Goal: Task Accomplishment & Management: Use online tool/utility

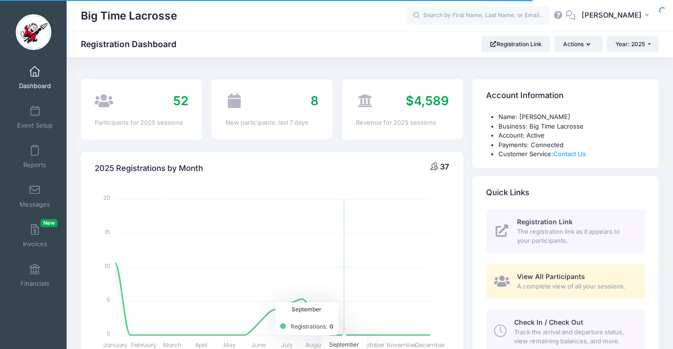
select select
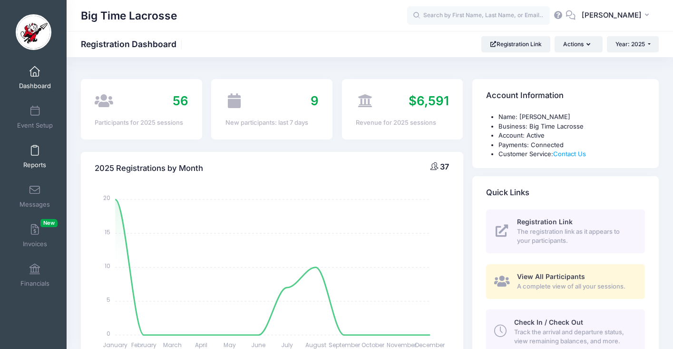
click at [35, 153] on span at bounding box center [35, 151] width 0 height 10
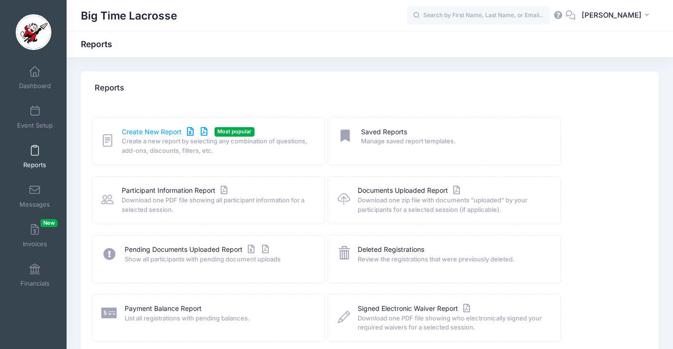
click at [198, 130] on link "Create New Report" at bounding box center [166, 132] width 89 height 10
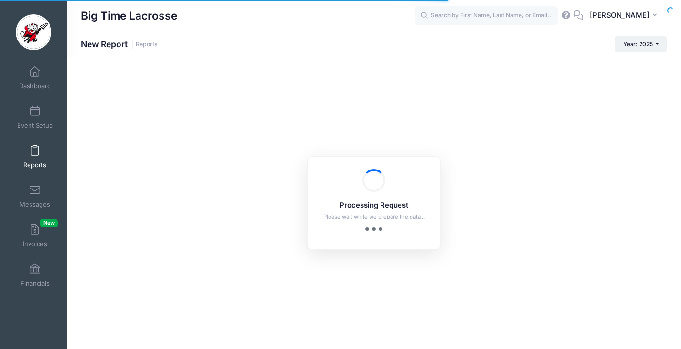
checkbox input "true"
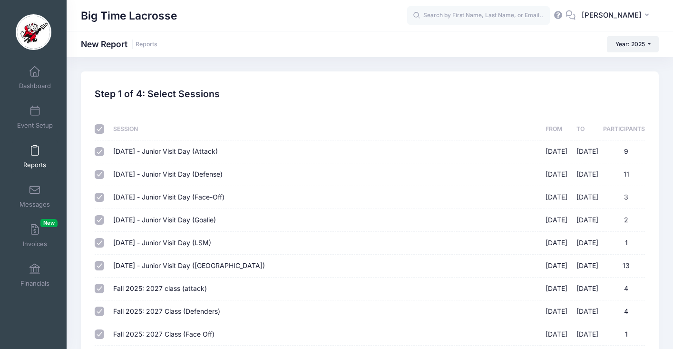
click at [100, 129] on input "checkbox" at bounding box center [100, 129] width 10 height 10
checkbox input "false"
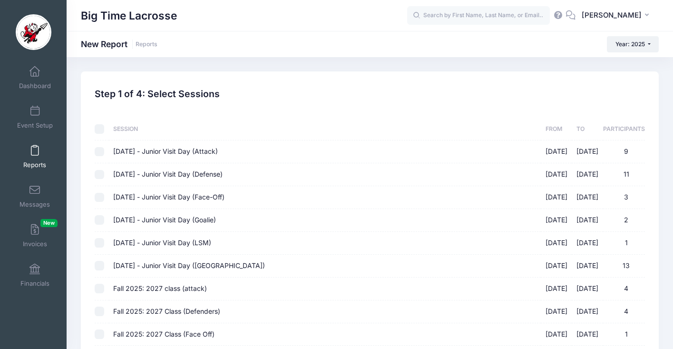
checkbox input "false"
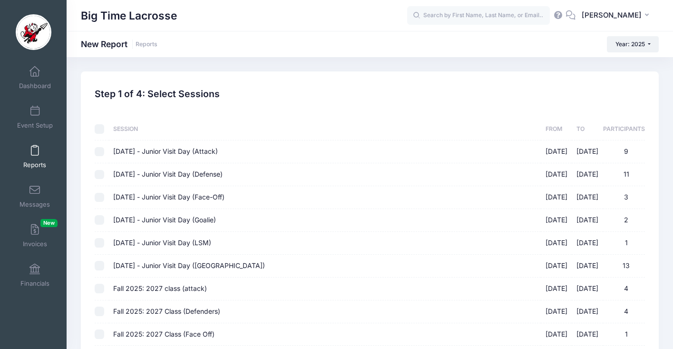
checkbox input "false"
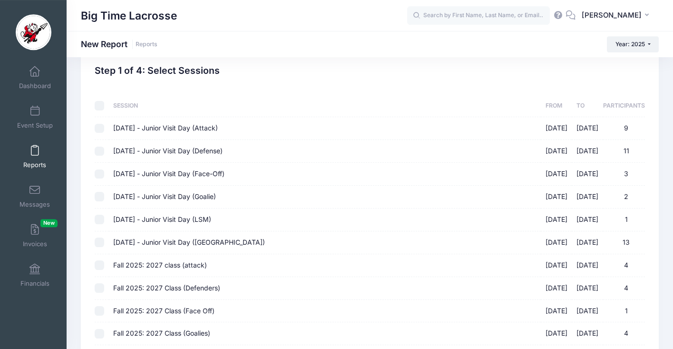
scroll to position [84, 0]
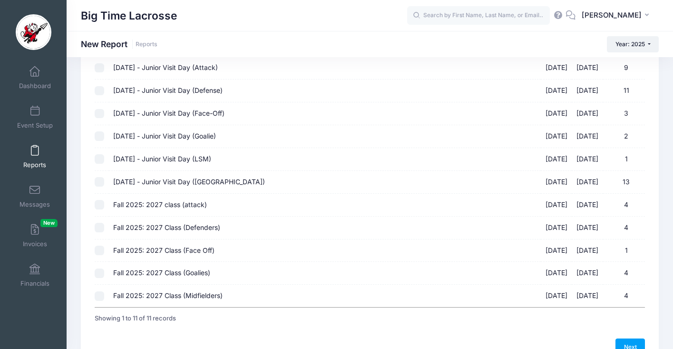
click at [101, 203] on input "Fall 2025: 2027 class (attack) 10/05/2025 - 10/05/2025 4" at bounding box center [100, 205] width 10 height 10
checkbox input "true"
click at [99, 226] on input "Fall 2025: 2027 Class (Defenders) 10/05/2025 - 10/05/2025 4" at bounding box center [100, 228] width 10 height 10
checkbox input "true"
click at [100, 251] on input "Fall 2025: 2027 Class (Face Off) 10/05/2025 - 10/05/2025 1" at bounding box center [100, 251] width 10 height 10
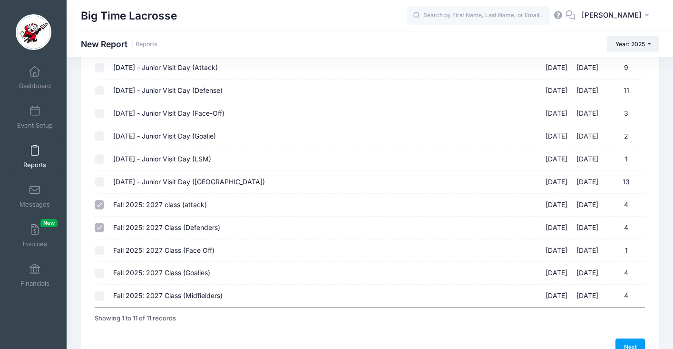
checkbox input "true"
click at [102, 275] on input "Fall 2025: 2027 Class (Goalies) 10/05/2025 - 10/05/2025 4" at bounding box center [100, 273] width 10 height 10
checkbox input "true"
click at [102, 297] on input "Fall 2025: 2027 Class (Midfielders) 10/05/2025 - 10/05/2025 4" at bounding box center [100, 296] width 10 height 10
checkbox input "true"
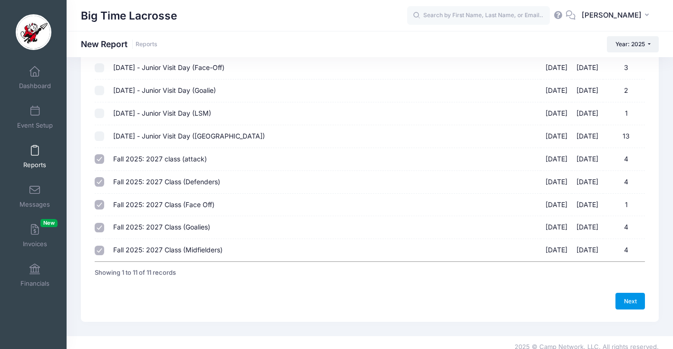
click at [627, 300] on link "Next" at bounding box center [631, 301] width 30 height 16
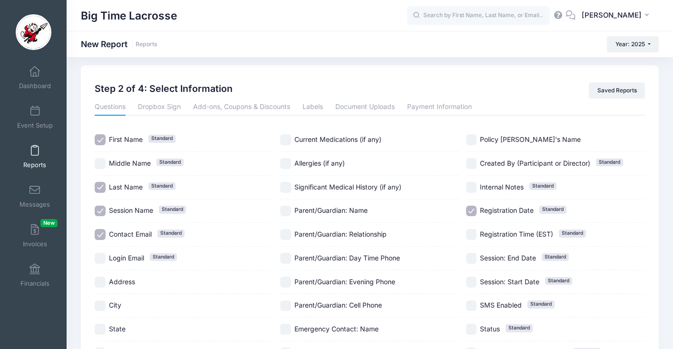
scroll to position [0, 0]
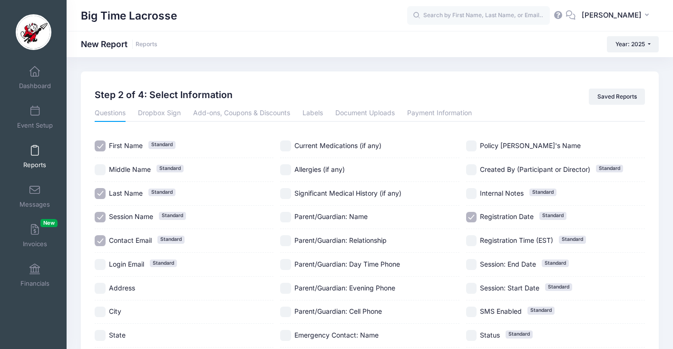
click at [100, 214] on input "Session Name Standard" at bounding box center [100, 217] width 11 height 11
checkbox input "false"
drag, startPoint x: 100, startPoint y: 242, endPoint x: 103, endPoint y: 234, distance: 8.0
click at [101, 242] on input "Contact Email Standard" at bounding box center [100, 240] width 11 height 11
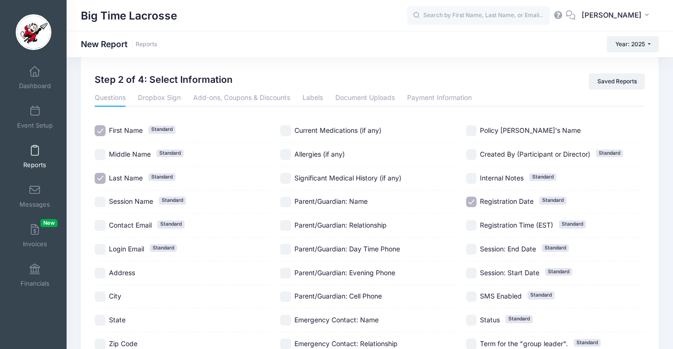
scroll to position [53, 0]
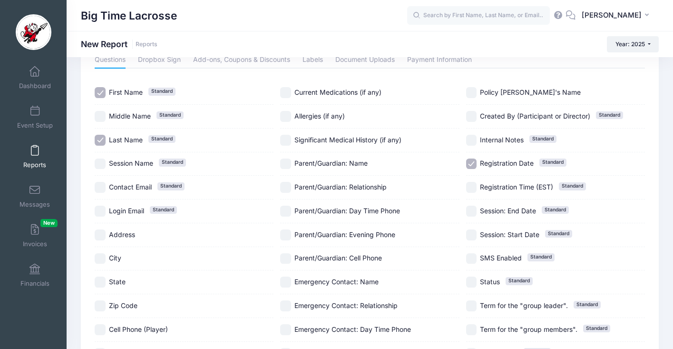
click at [103, 187] on input "Contact Email Standard" at bounding box center [100, 187] width 11 height 11
checkbox input "true"
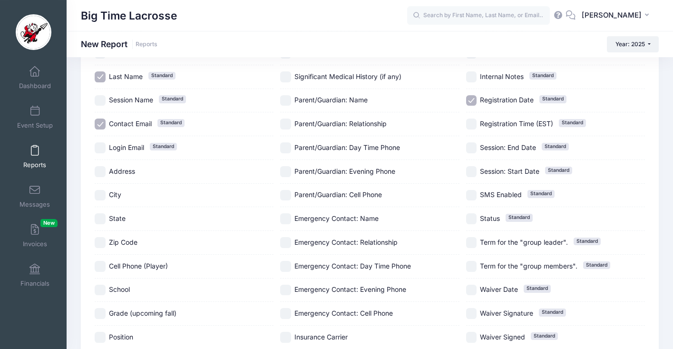
scroll to position [137, 0]
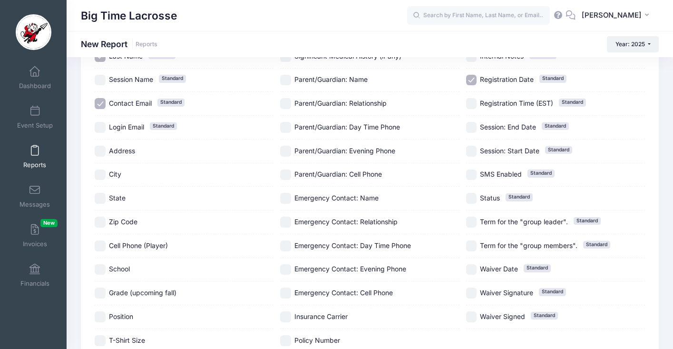
click at [99, 271] on input "School" at bounding box center [100, 269] width 11 height 11
checkbox input "true"
click at [103, 315] on input "Position" at bounding box center [100, 316] width 11 height 11
checkbox input "true"
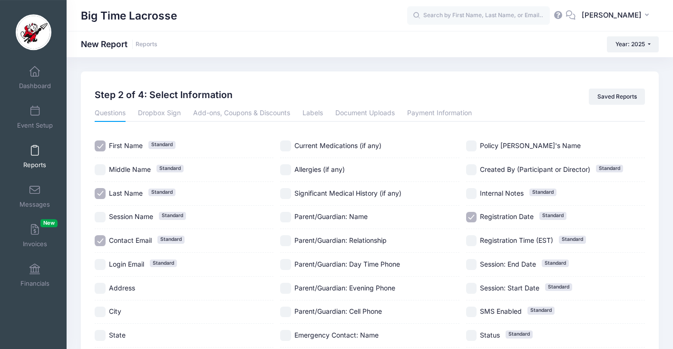
scroll to position [0, 0]
click at [472, 216] on input "Registration Date Standard" at bounding box center [471, 217] width 11 height 11
checkbox input "false"
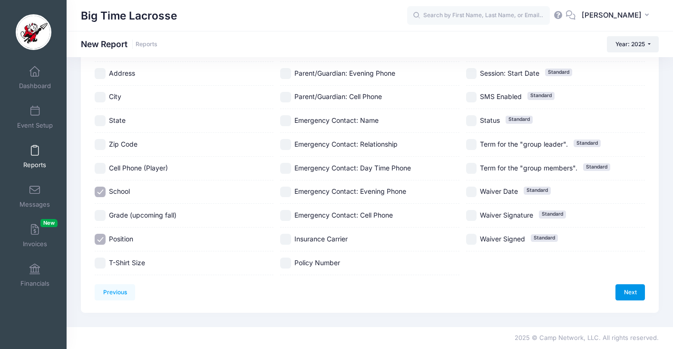
click at [634, 290] on link "Next" at bounding box center [631, 292] width 30 height 16
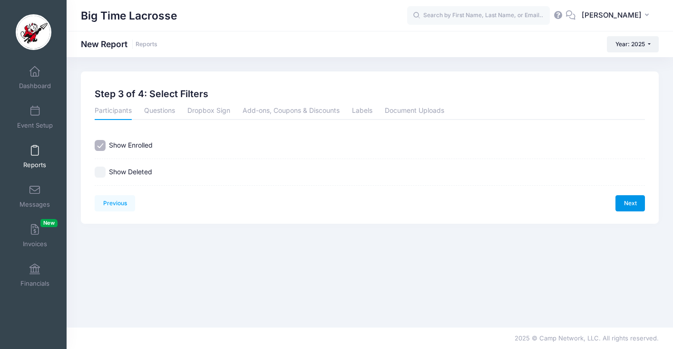
scroll to position [0, 0]
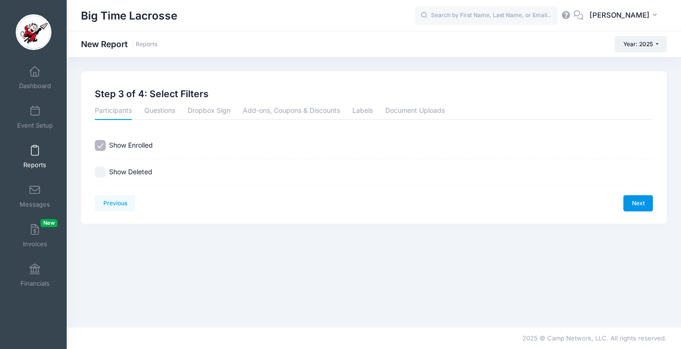
click at [642, 207] on link "Next" at bounding box center [638, 203] width 30 height 16
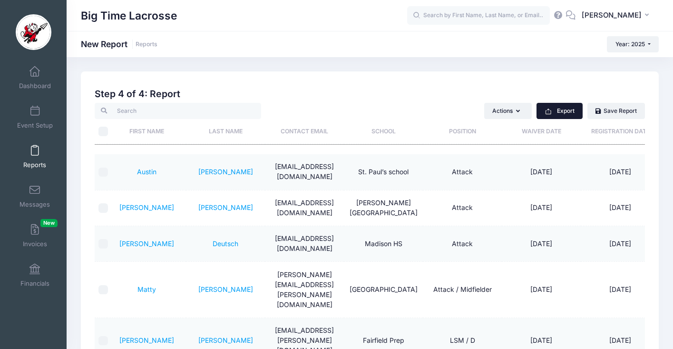
click at [558, 111] on button "Export" at bounding box center [560, 111] width 46 height 16
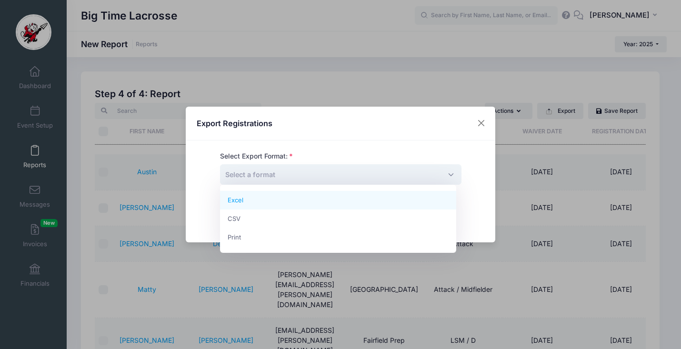
click at [374, 171] on span "Select a format" at bounding box center [340, 174] width 241 height 20
select select "excel"
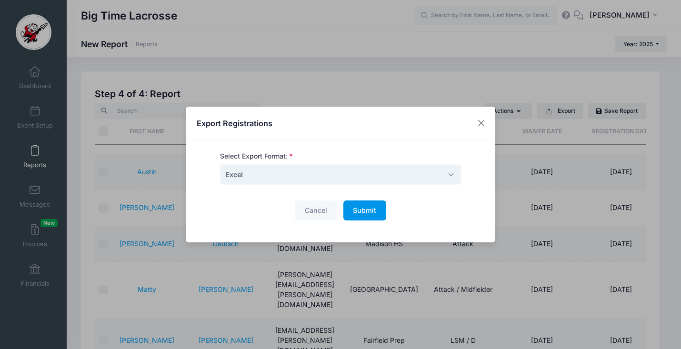
click at [373, 208] on span "Submit" at bounding box center [364, 210] width 23 height 8
